Goal: Task Accomplishment & Management: Use online tool/utility

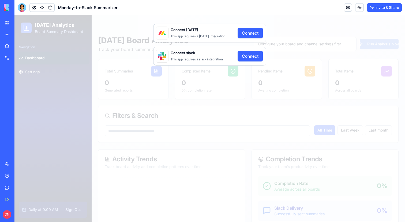
click at [252, 34] on button "Connect" at bounding box center [250, 33] width 25 height 11
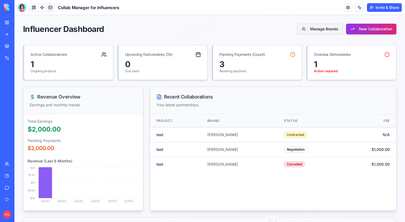
click at [321, 31] on button "Manage Brands" at bounding box center [320, 29] width 46 height 11
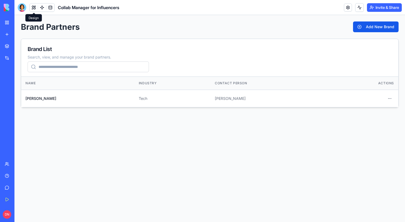
click at [31, 8] on button at bounding box center [34, 7] width 8 height 8
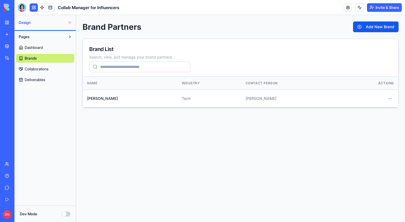
click at [36, 44] on link "Dashboard" at bounding box center [45, 47] width 58 height 9
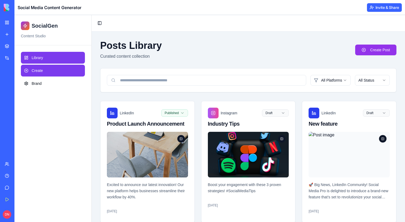
click at [50, 71] on link "Create" at bounding box center [53, 71] width 64 height 12
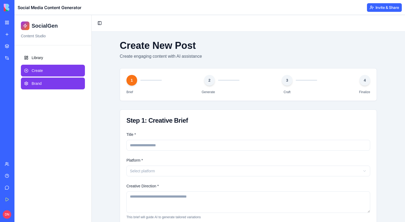
click at [45, 87] on link "Brand" at bounding box center [53, 83] width 64 height 12
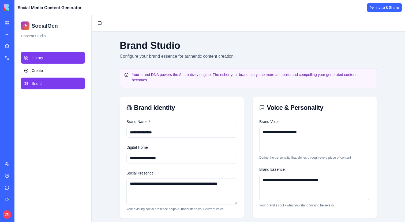
click at [40, 57] on span "Library" at bounding box center [38, 57] width 12 height 5
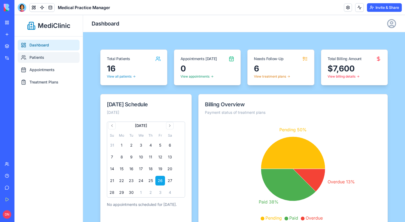
click at [61, 55] on link "Patients" at bounding box center [49, 57] width 62 height 11
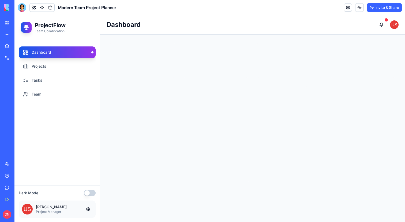
click at [92, 196] on div "Dark Mode John Doe Project Manager" at bounding box center [56, 203] width 85 height 37
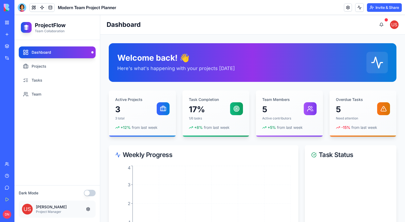
click at [92, 194] on button "button" at bounding box center [90, 192] width 12 height 6
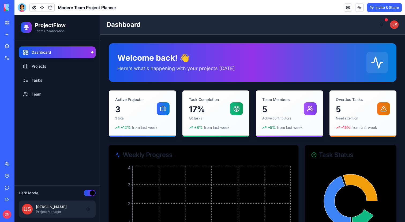
click at [92, 194] on button "button" at bounding box center [90, 192] width 12 height 6
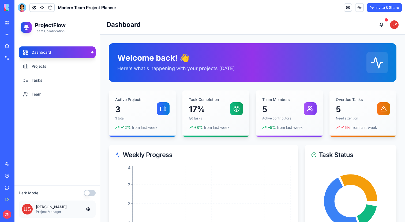
click at [92, 194] on button "button" at bounding box center [90, 192] width 12 height 6
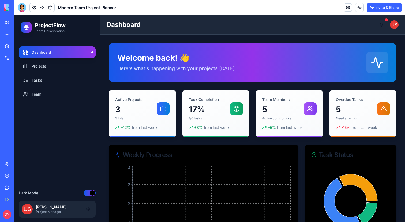
click at [92, 194] on button "button" at bounding box center [90, 192] width 12 height 6
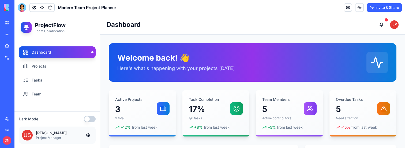
click at [90, 120] on button "button" at bounding box center [90, 119] width 12 height 6
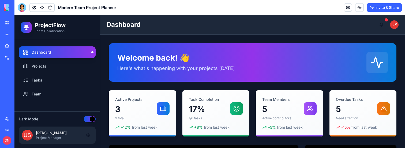
click at [90, 120] on button "button" at bounding box center [90, 119] width 12 height 6
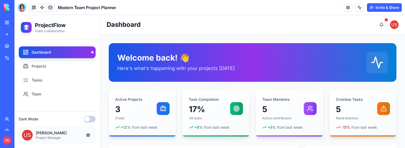
click at [90, 120] on button "button" at bounding box center [90, 119] width 12 height 6
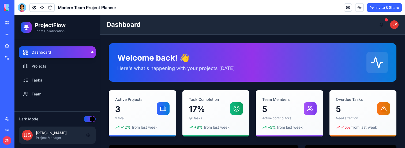
click at [90, 120] on button "button" at bounding box center [90, 119] width 12 height 6
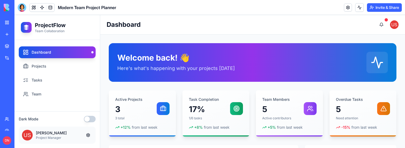
click at [90, 120] on button "button" at bounding box center [90, 119] width 12 height 6
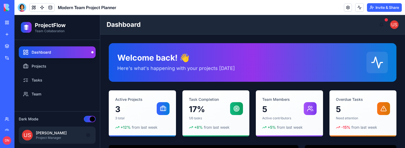
click at [90, 120] on button "button" at bounding box center [90, 119] width 12 height 6
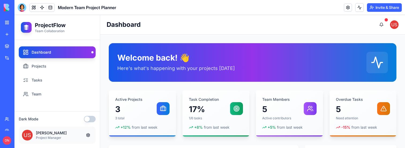
click at [90, 120] on button "button" at bounding box center [90, 119] width 12 height 6
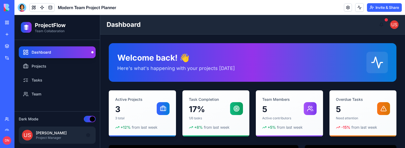
click at [90, 120] on button "button" at bounding box center [90, 119] width 12 height 6
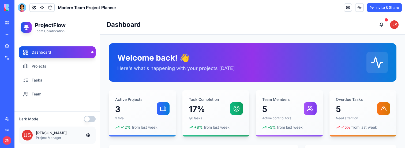
type button "on"
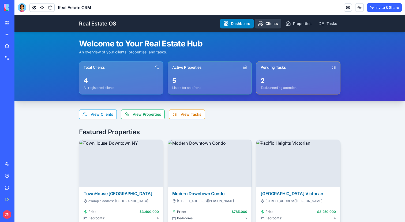
click at [265, 25] on link "Clients" at bounding box center [268, 24] width 27 height 10
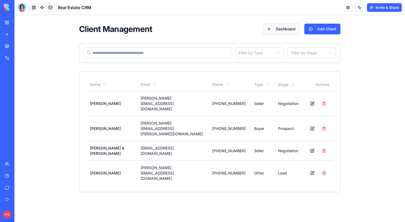
click at [285, 27] on button "Dashboard" at bounding box center [281, 29] width 37 height 11
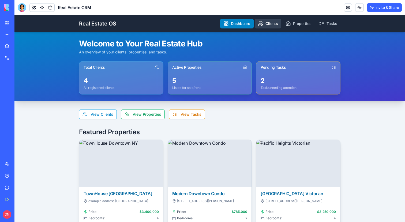
click at [273, 24] on link "Clients" at bounding box center [268, 24] width 27 height 10
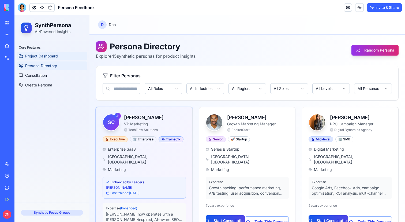
click at [49, 56] on span "Project Dashboard" at bounding box center [41, 55] width 33 height 5
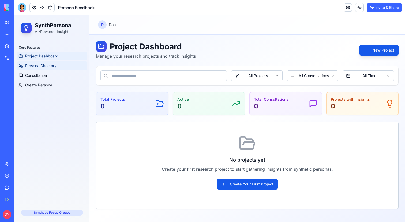
click at [49, 68] on span "Persona Directory" at bounding box center [40, 65] width 31 height 5
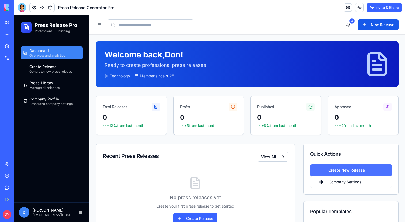
click at [340, 167] on button "Create New Release" at bounding box center [351, 170] width 82 height 12
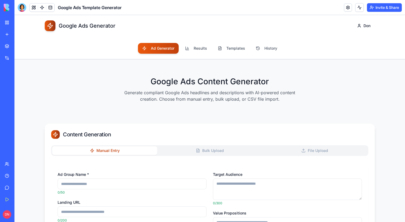
click at [203, 12] on header "Google Ads Template Generator Invite & Share" at bounding box center [209, 7] width 391 height 15
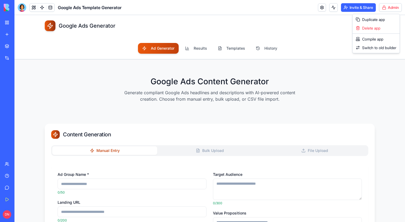
click at [392, 10] on html "BETA My Workspace New app Marketplace Integrations Recent Intercom Sync & Searc…" at bounding box center [202, 111] width 405 height 222
click at [285, 13] on html "BETA My Workspace New app Marketplace Integrations Recent Intercom Sync & Searc…" at bounding box center [202, 111] width 405 height 222
click at [193, 51] on button "Results" at bounding box center [196, 48] width 31 height 11
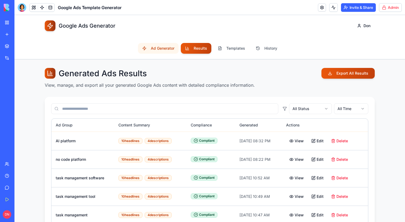
click at [155, 48] on button "Ad Generator" at bounding box center [158, 48] width 41 height 11
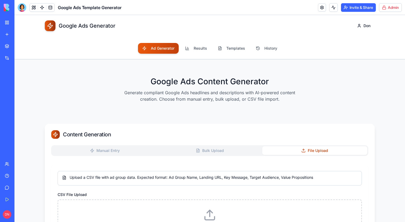
click at [305, 146] on button "File Upload" at bounding box center [314, 150] width 105 height 9
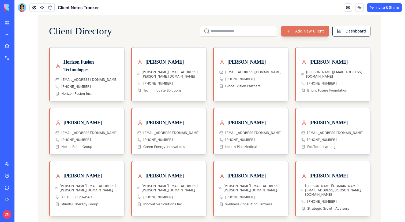
click at [311, 32] on button "Add New Client" at bounding box center [305, 31] width 48 height 11
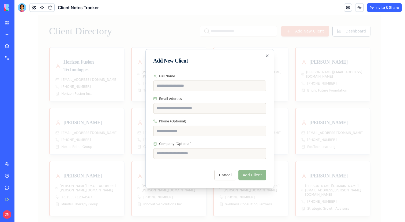
click at [380, 34] on div at bounding box center [209, 118] width 391 height 207
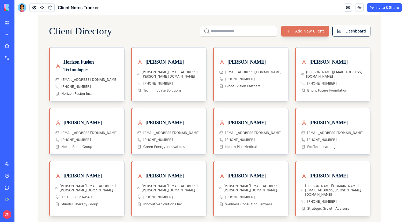
click at [316, 32] on button "Add New Client" at bounding box center [305, 31] width 48 height 11
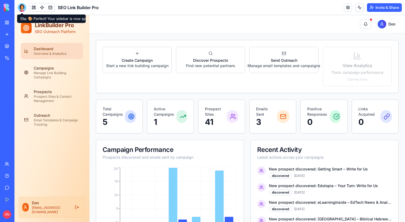
click at [22, 8] on div at bounding box center [22, 7] width 9 height 9
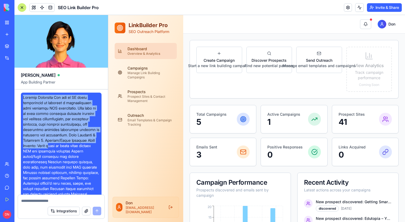
drag, startPoint x: 24, startPoint y: 97, endPoint x: 53, endPoint y: 148, distance: 58.6
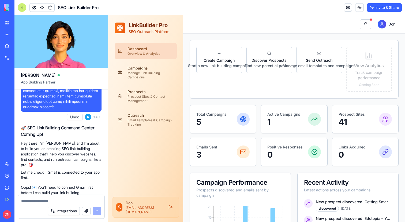
scroll to position [755, 0]
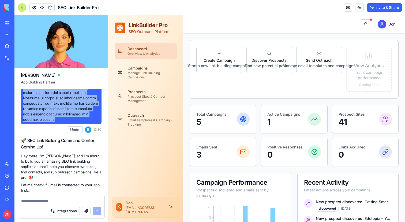
copy span "Primary Objective You are an AI agent specialized in building a comprehensive l…"
click at [8, 32] on link "New app" at bounding box center [12, 34] width 21 height 11
click at [23, 8] on div at bounding box center [22, 7] width 9 height 9
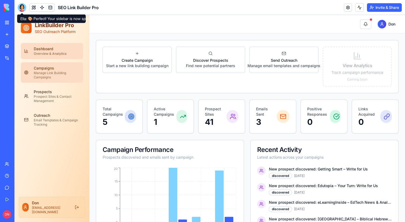
click at [49, 69] on div "Campaigns" at bounding box center [57, 67] width 46 height 5
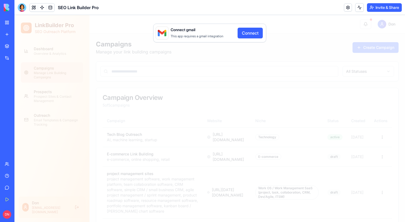
click at [60, 71] on div "Connect gmail This app requires a gmail integration Connect" at bounding box center [209, 118] width 391 height 207
